Goal: Ask a question

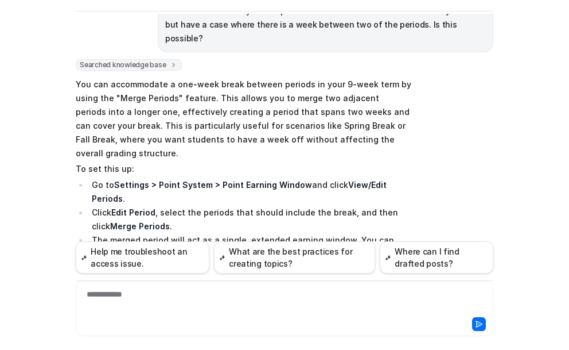
scroll to position [95, 0]
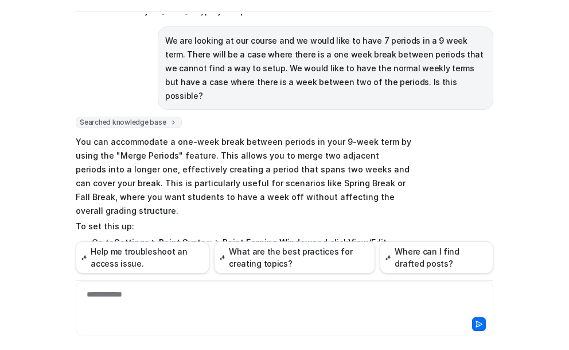
click at [106, 294] on div "**********" at bounding box center [285, 301] width 412 height 26
paste div
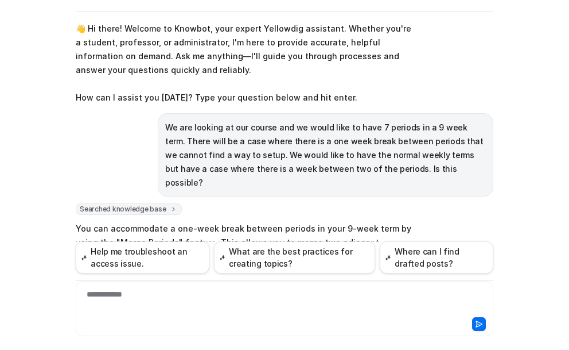
scroll to position [7, 0]
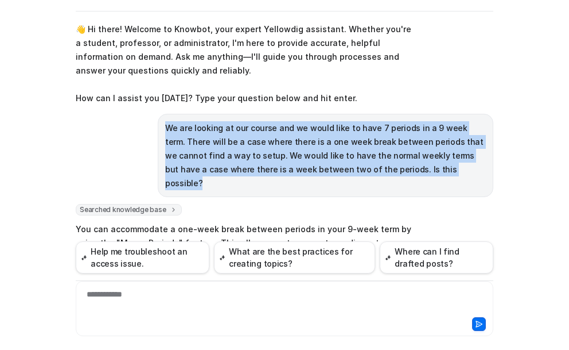
drag, startPoint x: 161, startPoint y: 126, endPoint x: 425, endPoint y: 174, distance: 269.0
click at [425, 174] on p "We are looking at our course and we would like to have 7 periods in a 9 week te…" at bounding box center [325, 155] width 321 height 69
copy p "We are looking at our course and we would like to have 7 periods in a 9 week te…"
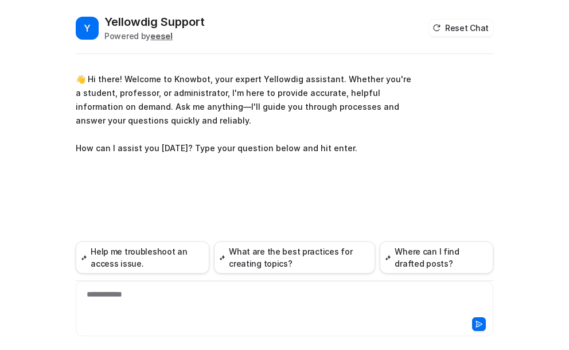
click at [112, 288] on div "**********" at bounding box center [285, 308] width 418 height 55
click at [112, 294] on div "**********" at bounding box center [285, 301] width 412 height 26
paste div
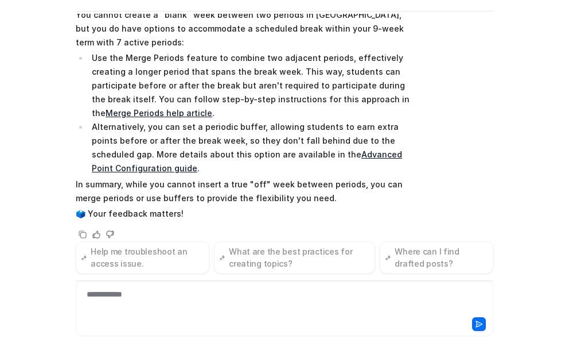
scroll to position [235, 0]
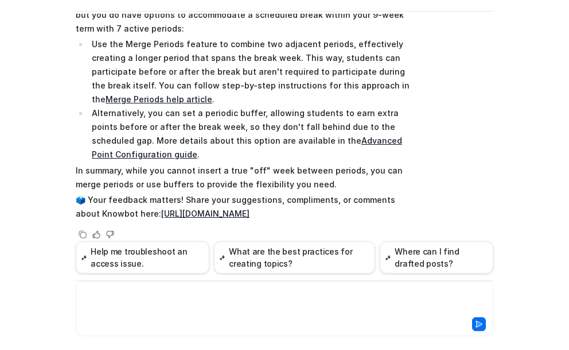
click at [135, 294] on div at bounding box center [285, 301] width 412 height 26
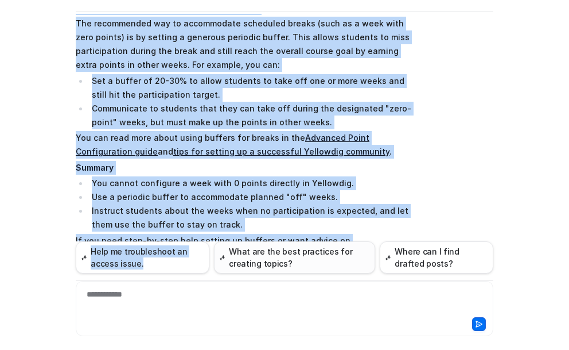
scroll to position [917, 0]
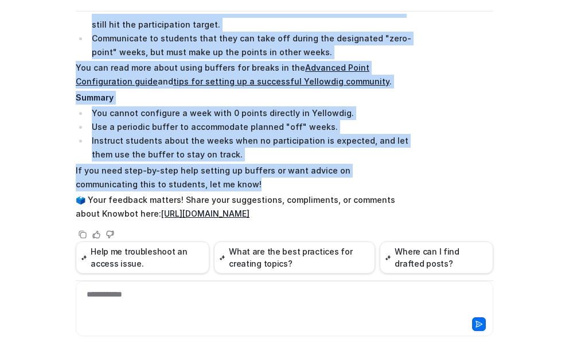
drag, startPoint x: 73, startPoint y: 96, endPoint x: 181, endPoint y: 171, distance: 132.0
click at [181, 171] on span "You are correct: if you merge two weeks into one period, students can earn poin…" at bounding box center [244, 19] width 336 height 408
copy span "You are correct: if you merge two weeks into one period, students can earn poin…"
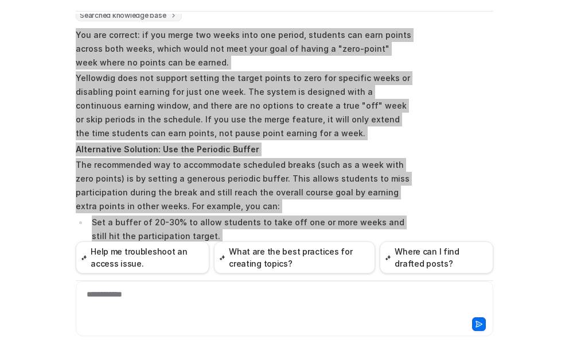
scroll to position [687, 0]
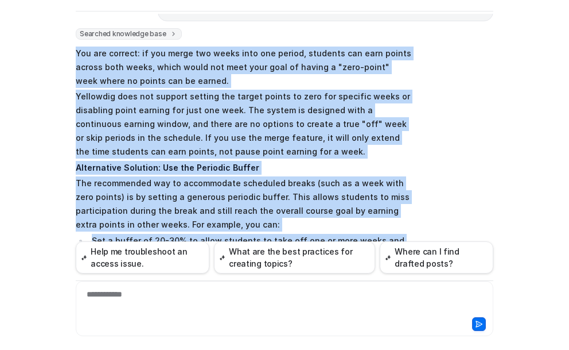
click at [53, 72] on div "Y Yellowdig Support Powered by eesel Reset Chat 👋 Hi there! Welcome to Knowbot,…" at bounding box center [284, 175] width 569 height 350
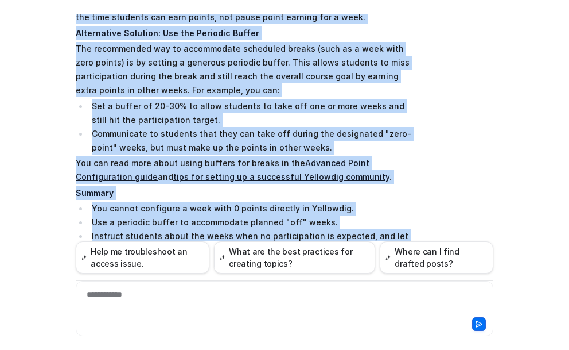
scroll to position [823, 0]
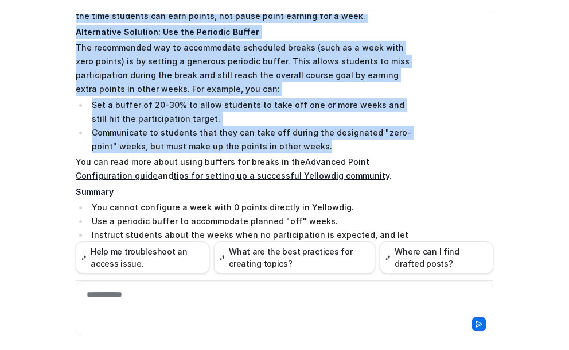
drag, startPoint x: 135, startPoint y: 38, endPoint x: 288, endPoint y: 135, distance: 181.2
click at [288, 135] on span "You are correct: if you merge two weeks into one period, students can earn poin…" at bounding box center [244, 113] width 336 height 408
copy span "if you merge two weeks into one period, students can earn points across both we…"
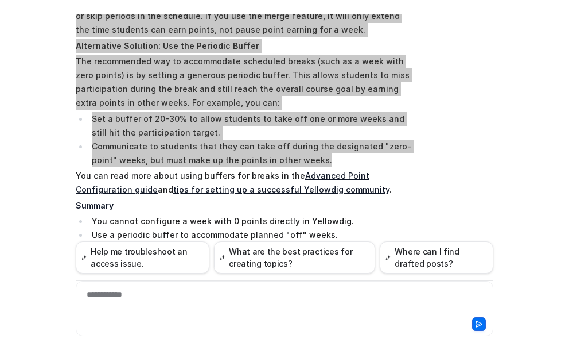
scroll to position [880, 0]
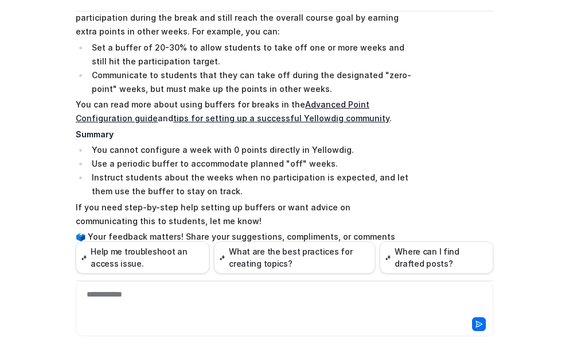
click at [177, 127] on p "Summary" at bounding box center [244, 134] width 336 height 14
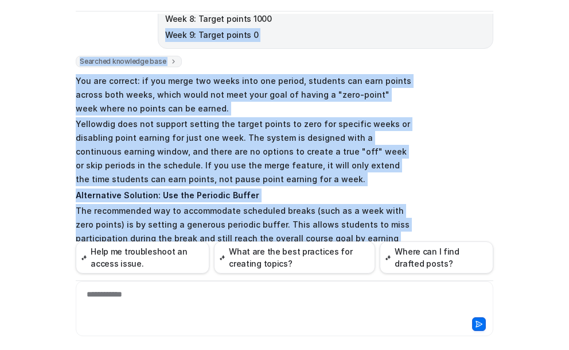
scroll to position [643, 0]
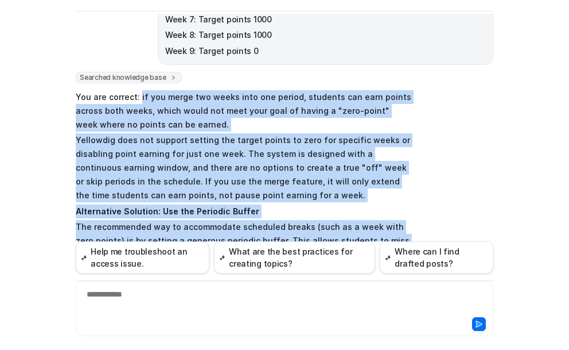
drag, startPoint x: 173, startPoint y: 208, endPoint x: 135, endPoint y: 83, distance: 130.7
click at [135, 88] on span "You are correct: if you merge two weeks into one period, students can earn poin…" at bounding box center [244, 292] width 336 height 408
copy span "if you merge two weeks into one period, students can earn points across both we…"
